Goal: Check status: Check status

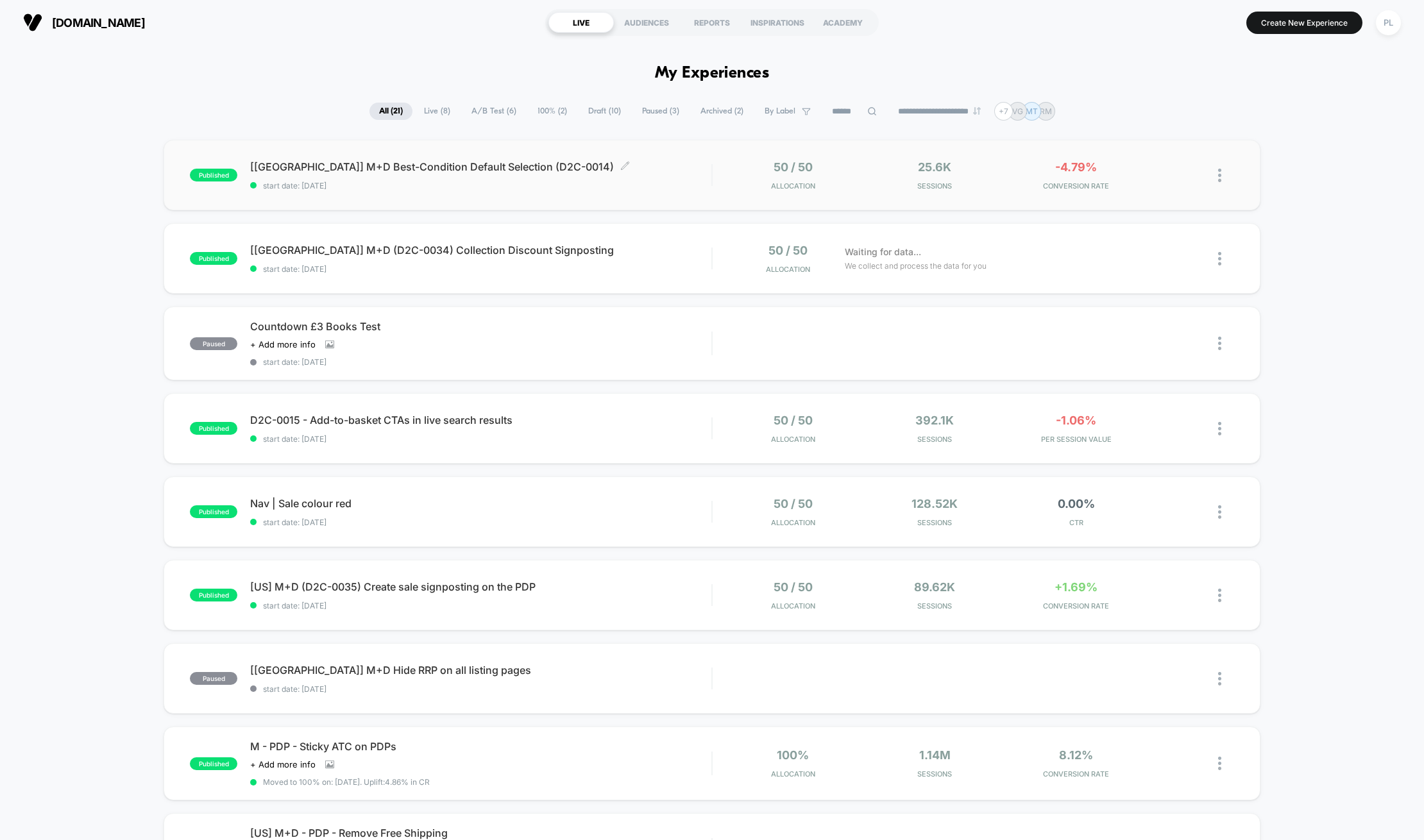
click at [425, 167] on span "[UK] M+D Best-Condition Default Selection (D2C-0014) Click to edit experience d…" at bounding box center [481, 166] width 462 height 13
click at [391, 253] on span "[UK] M+D (D2C-0034) Collection Discount Signposting Click to edit experience de…" at bounding box center [481, 250] width 462 height 13
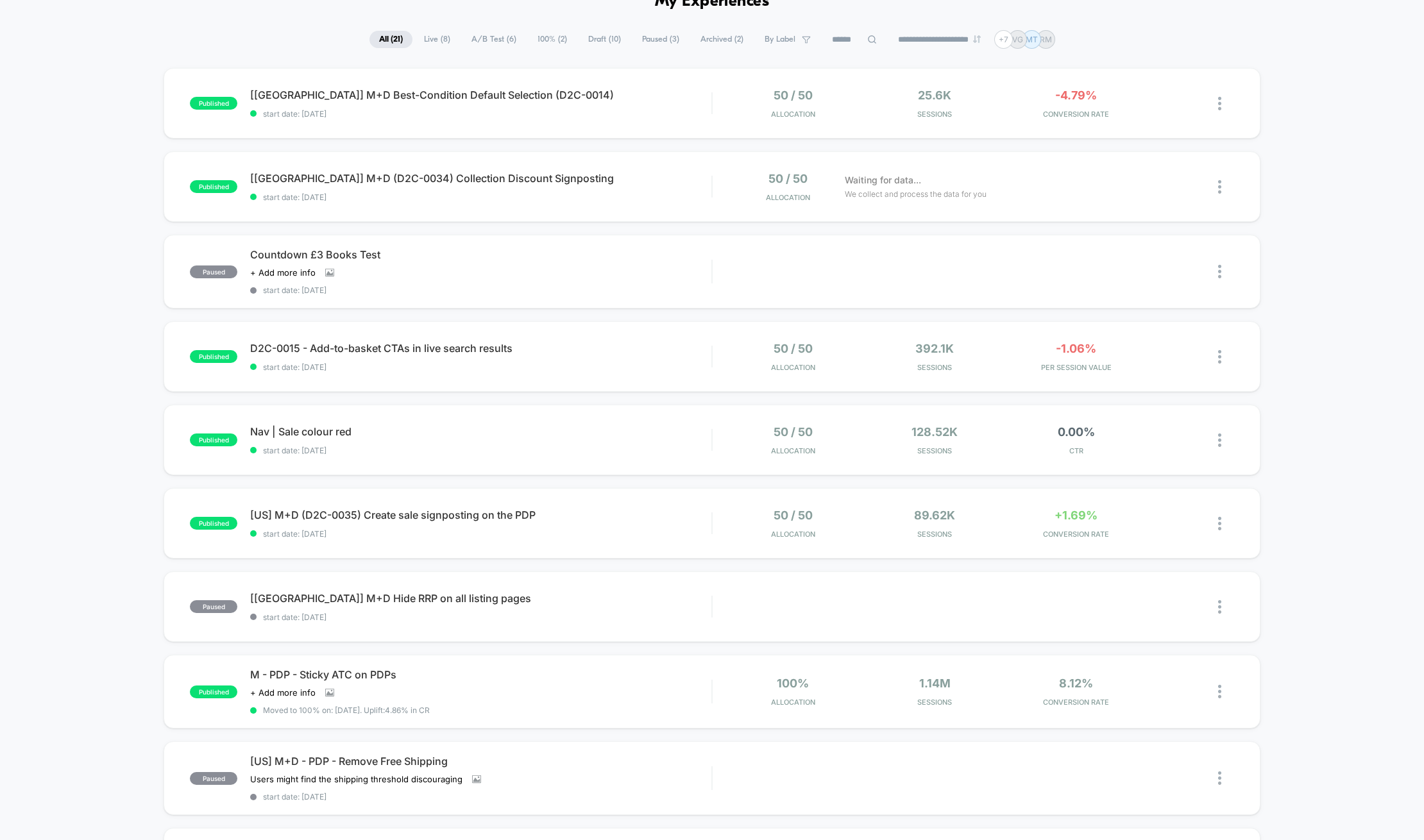
scroll to position [74, 0]
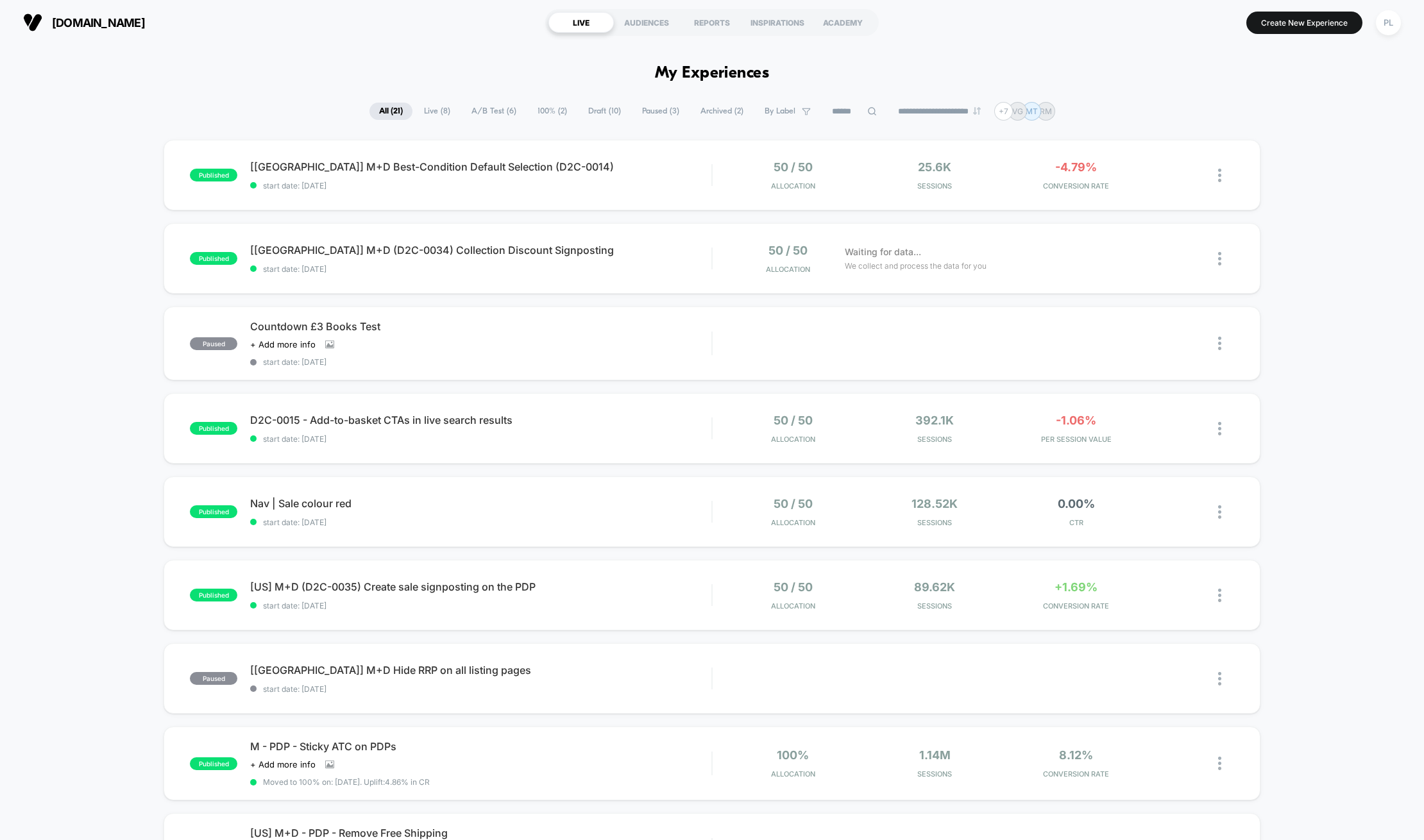
click at [79, 347] on div "published [[GEOGRAPHIC_DATA]] M+D Best-Condition Default Selection (D2C-0014) s…" at bounding box center [712, 676] width 1424 height 1074
